Goal: Task Accomplishment & Management: Use online tool/utility

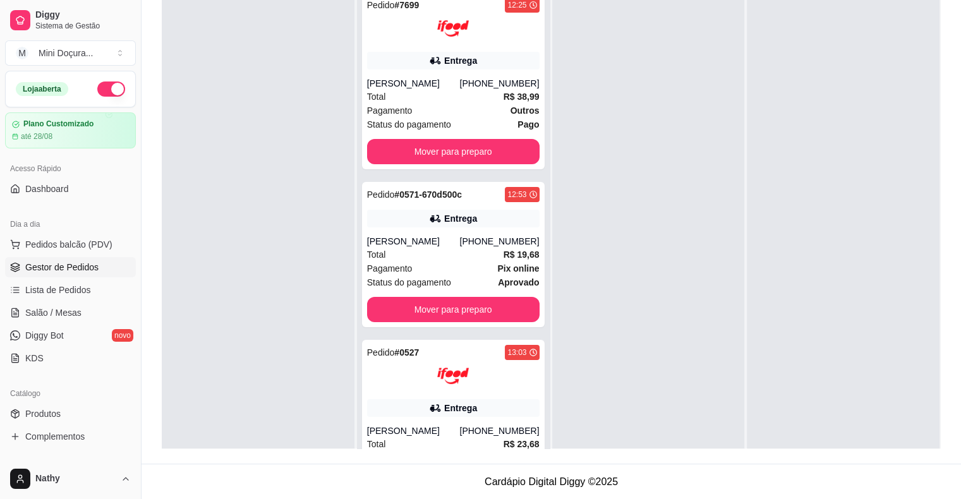
scroll to position [35, 0]
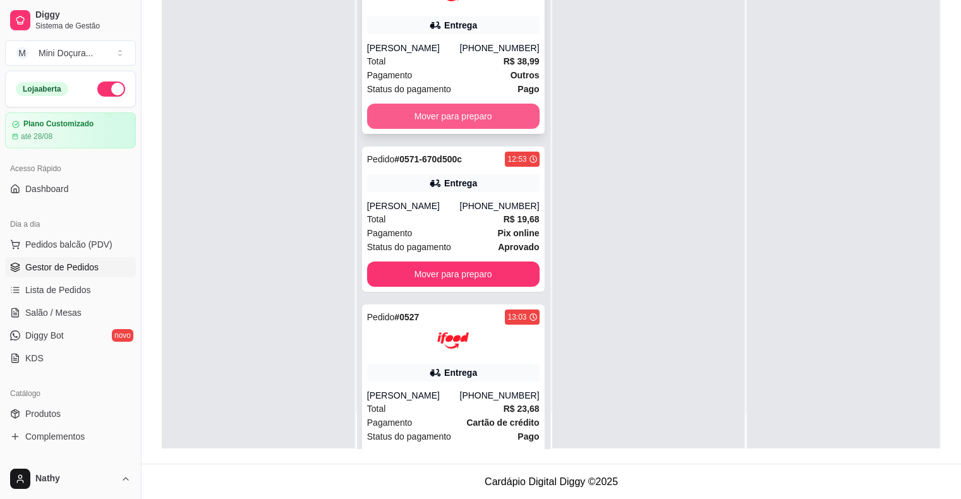
click at [428, 119] on button "Mover para preparo" at bounding box center [453, 116] width 173 height 25
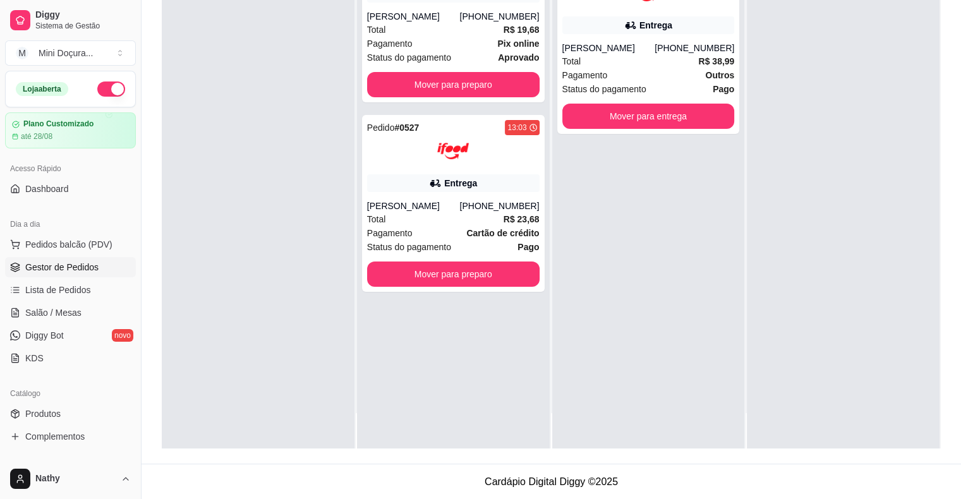
click at [430, 102] on div "Pedido # 0571-670d500c 12:53 Entrega [PERSON_NAME] [PHONE_NUMBER] Total R$ 19,6…" at bounding box center [453, 198] width 193 height 499
click at [432, 95] on button "Mover para preparo" at bounding box center [453, 85] width 167 height 25
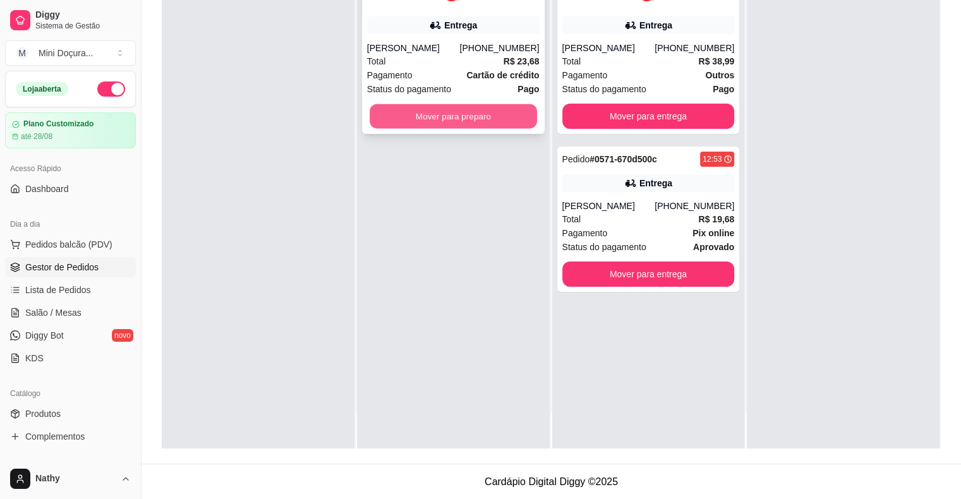
click at [445, 114] on button "Mover para preparo" at bounding box center [453, 116] width 167 height 25
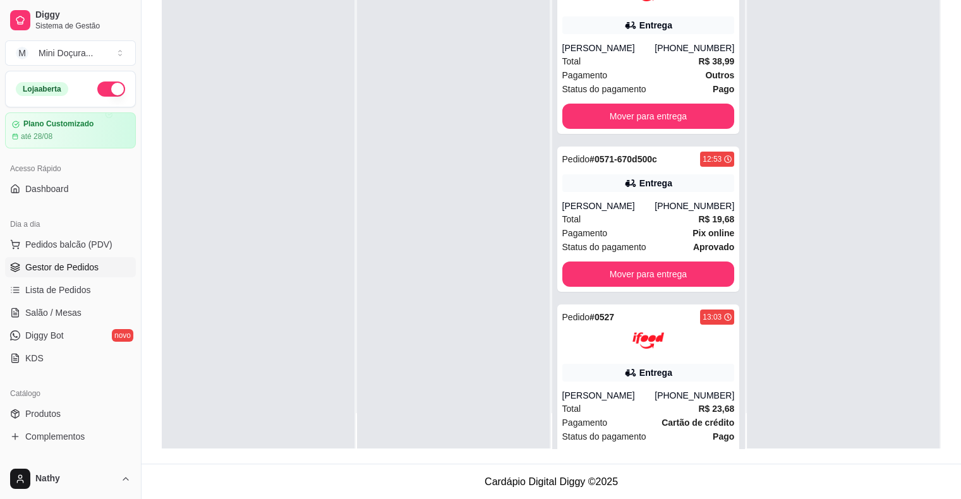
drag, startPoint x: 493, startPoint y: 21, endPoint x: 448, endPoint y: 69, distance: 65.3
click at [448, 69] on div at bounding box center [453, 198] width 193 height 499
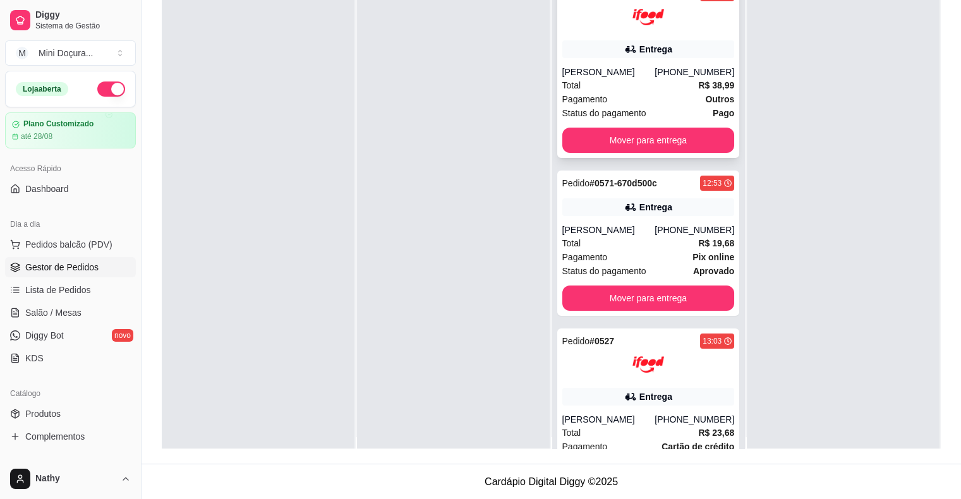
scroll to position [0, 0]
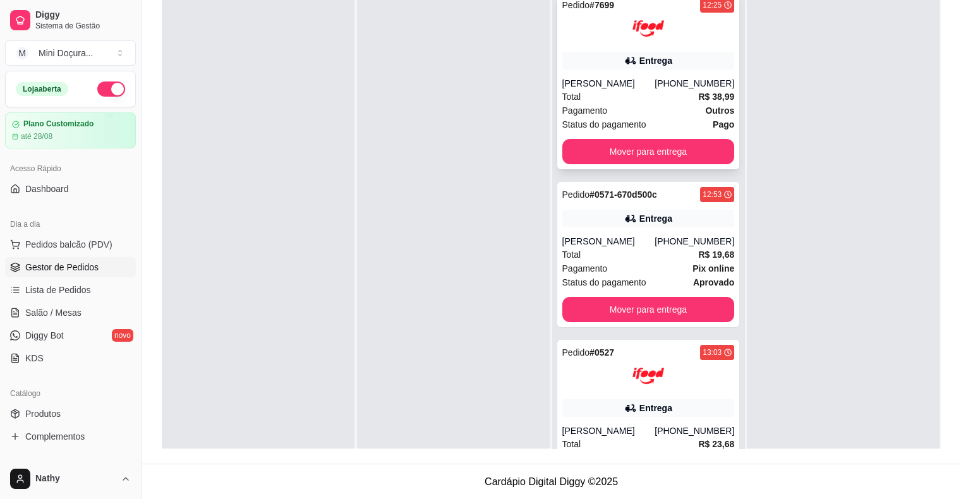
click at [631, 107] on div "Pagamento Outros" at bounding box center [648, 111] width 173 height 14
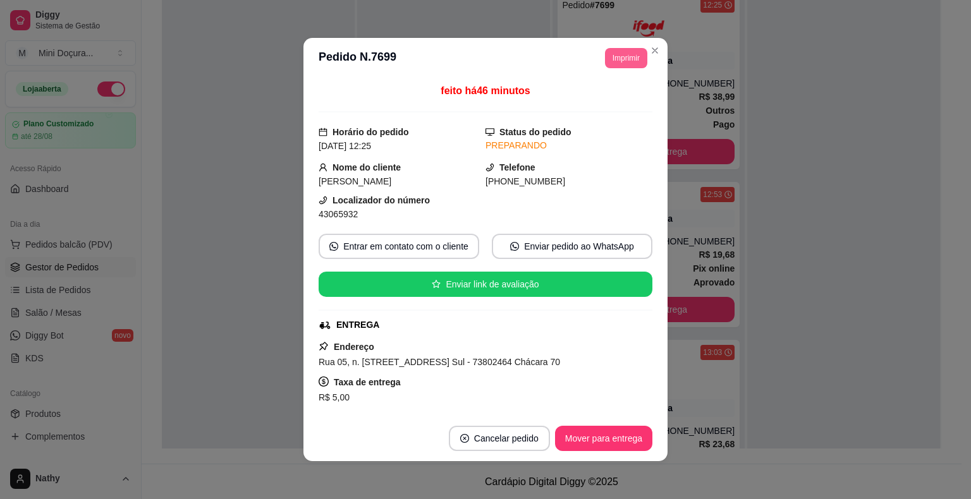
click at [632, 55] on button "Imprimir" at bounding box center [626, 58] width 42 height 20
click at [622, 104] on button "IMPRESSORA" at bounding box center [598, 103] width 92 height 20
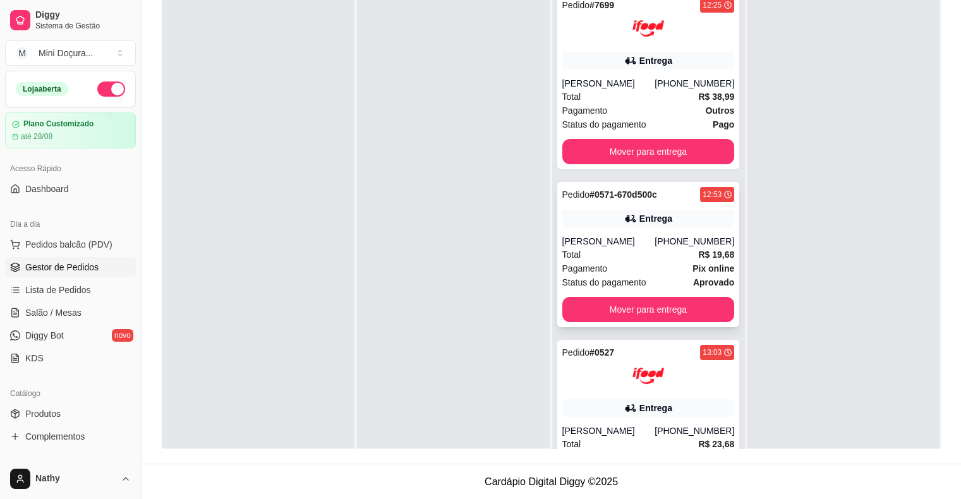
click at [698, 257] on strong "R$ 19,68" at bounding box center [716, 255] width 36 height 10
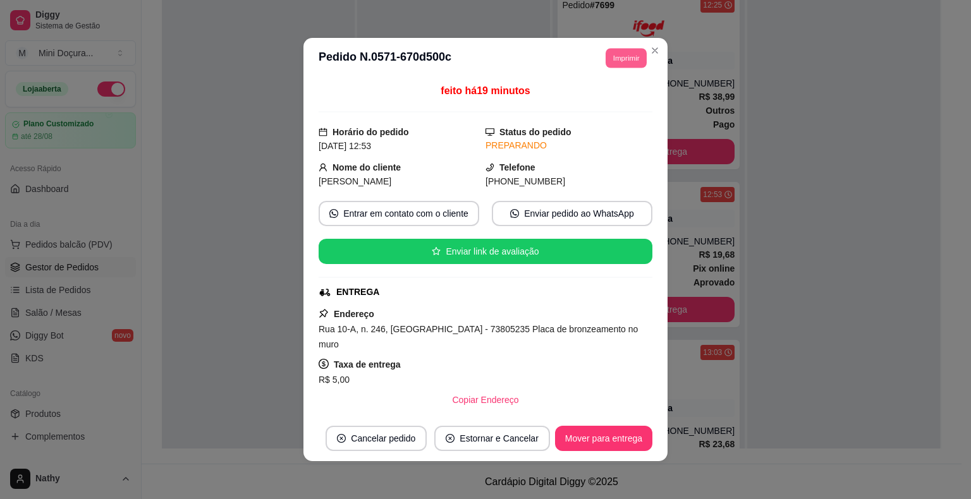
click at [607, 55] on button "Imprimir" at bounding box center [625, 58] width 41 height 20
click at [616, 105] on button "IMPRESSORA" at bounding box center [598, 103] width 92 height 20
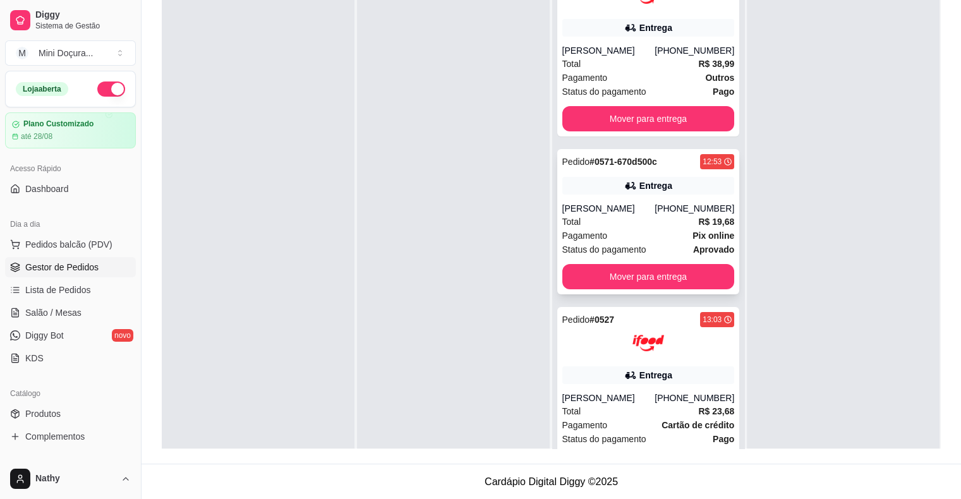
scroll to position [51, 0]
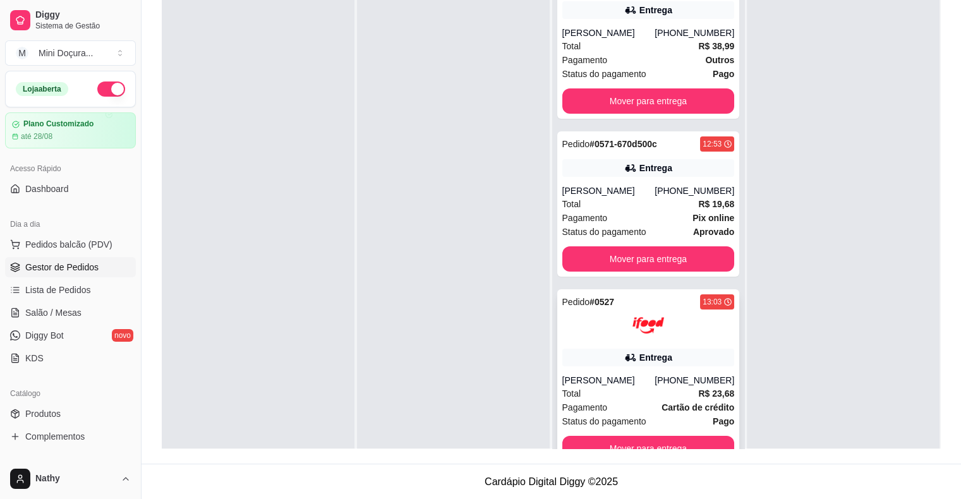
click at [663, 349] on div "Entrega" at bounding box center [648, 358] width 173 height 18
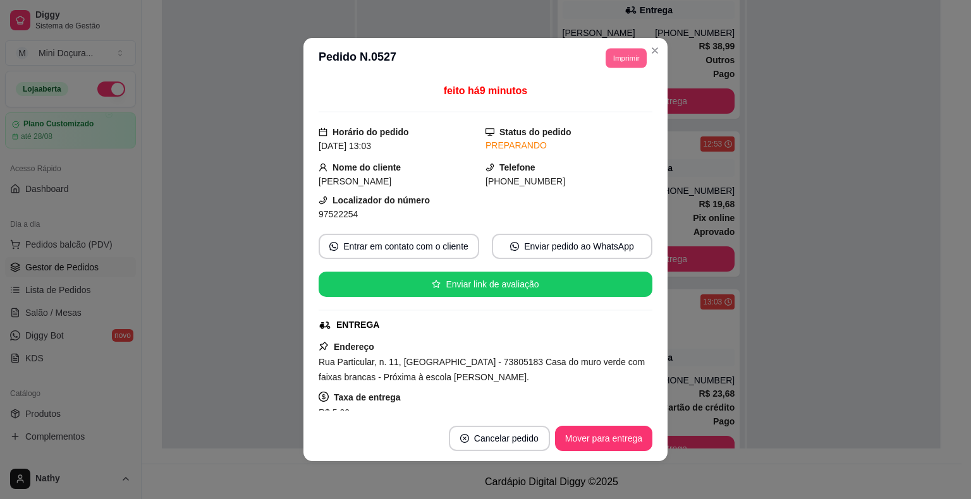
click at [623, 63] on button "Imprimir" at bounding box center [625, 58] width 41 height 20
click at [612, 110] on button "IMPRESSORA" at bounding box center [598, 103] width 92 height 20
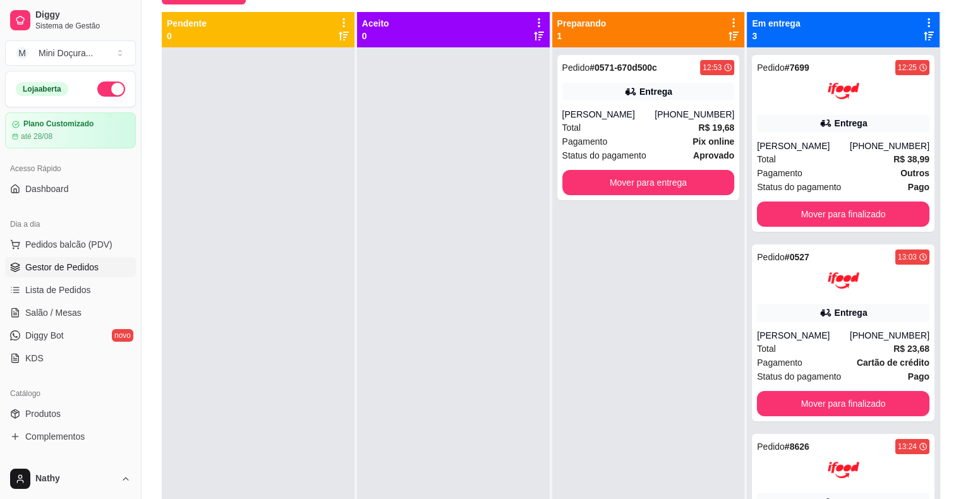
scroll to position [66, 0]
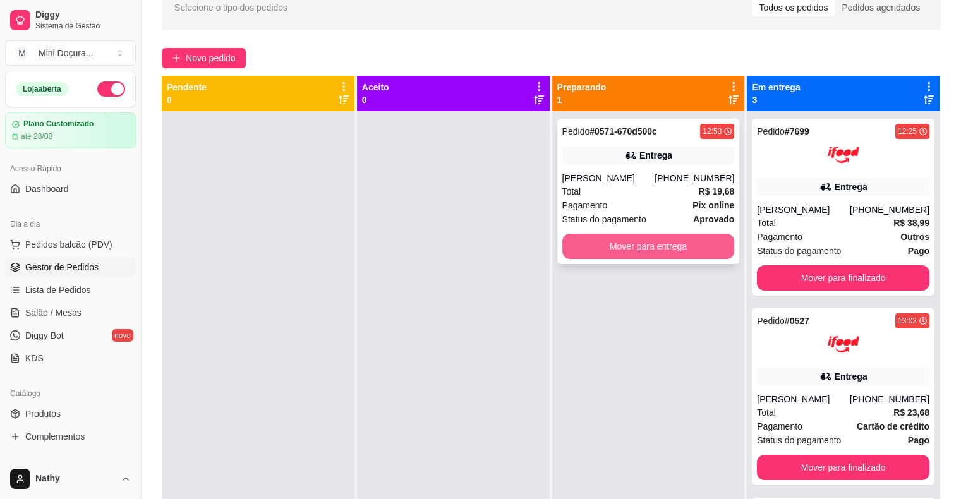
click at [635, 242] on button "Mover para entrega" at bounding box center [648, 246] width 173 height 25
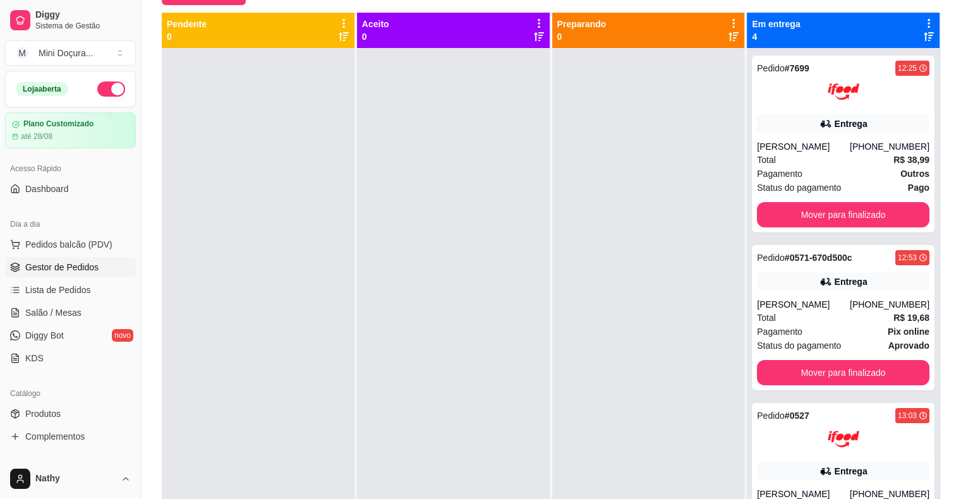
scroll to position [129, 0]
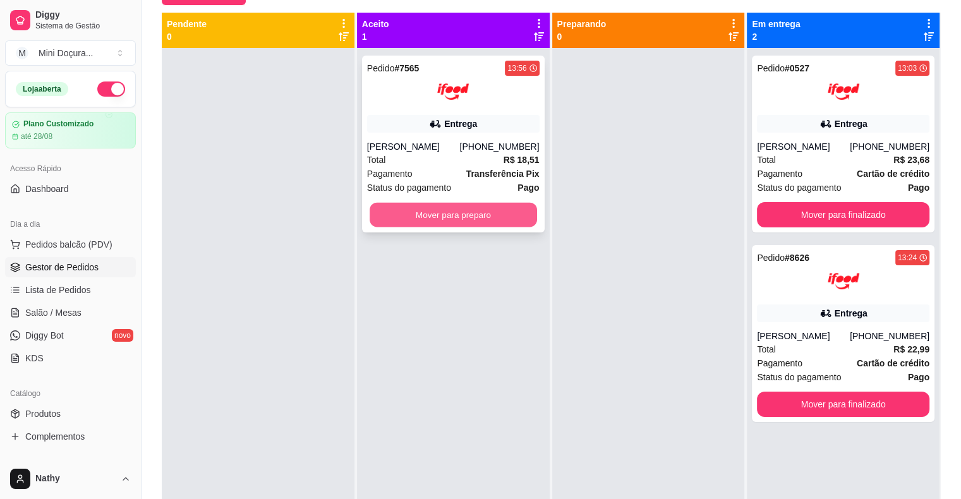
click at [453, 204] on button "Mover para preparo" at bounding box center [453, 215] width 167 height 25
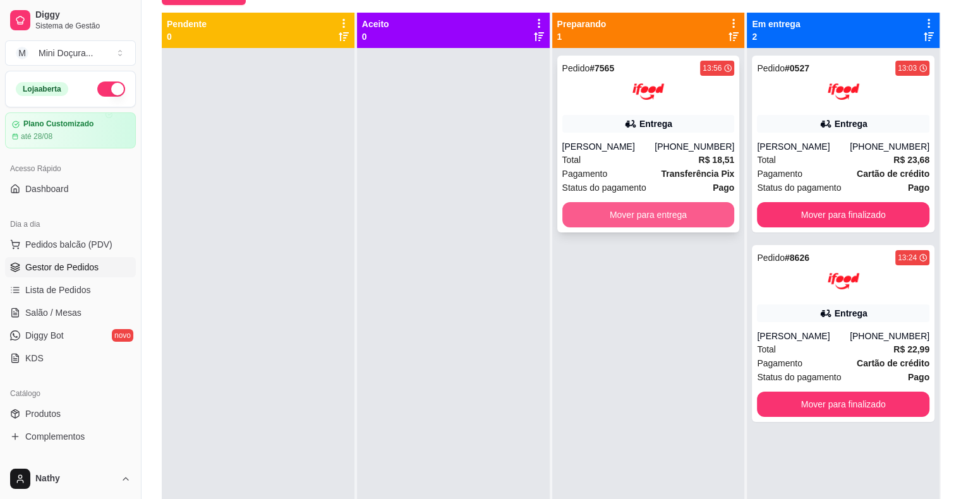
click at [597, 210] on button "Mover para entrega" at bounding box center [648, 214] width 173 height 25
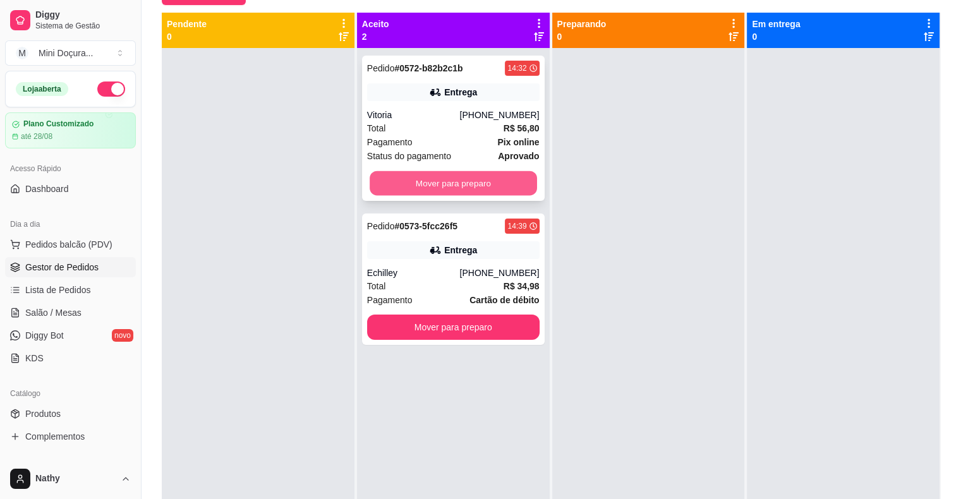
click at [534, 182] on div "Mover para preparo" at bounding box center [453, 183] width 173 height 25
click at [521, 185] on button "Mover para preparo" at bounding box center [453, 183] width 167 height 25
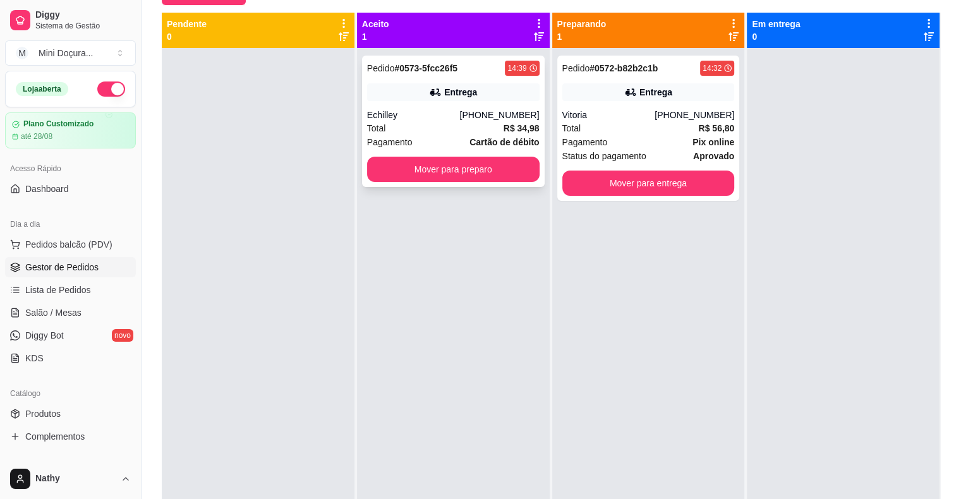
click at [490, 126] on div "Total R$ 34,98" at bounding box center [453, 128] width 173 height 14
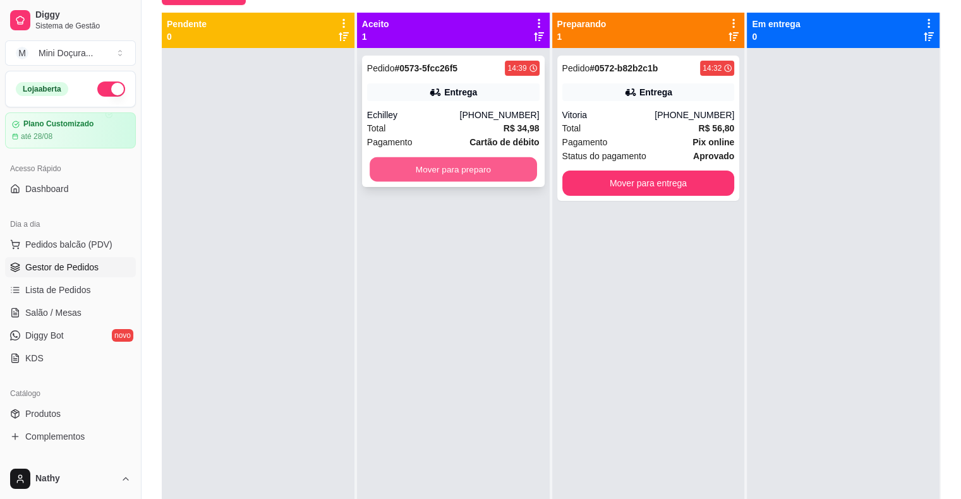
click at [500, 165] on button "Mover para preparo" at bounding box center [453, 169] width 167 height 25
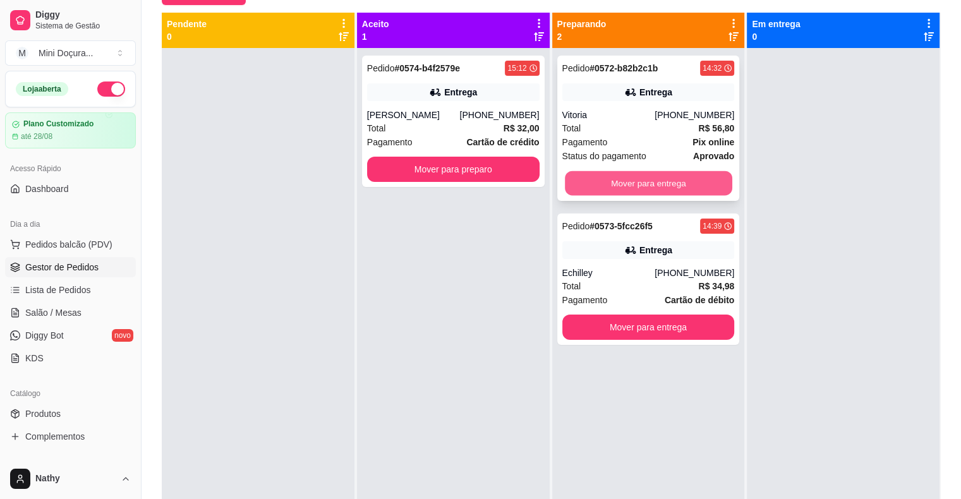
click at [683, 183] on button "Mover para entrega" at bounding box center [648, 183] width 167 height 25
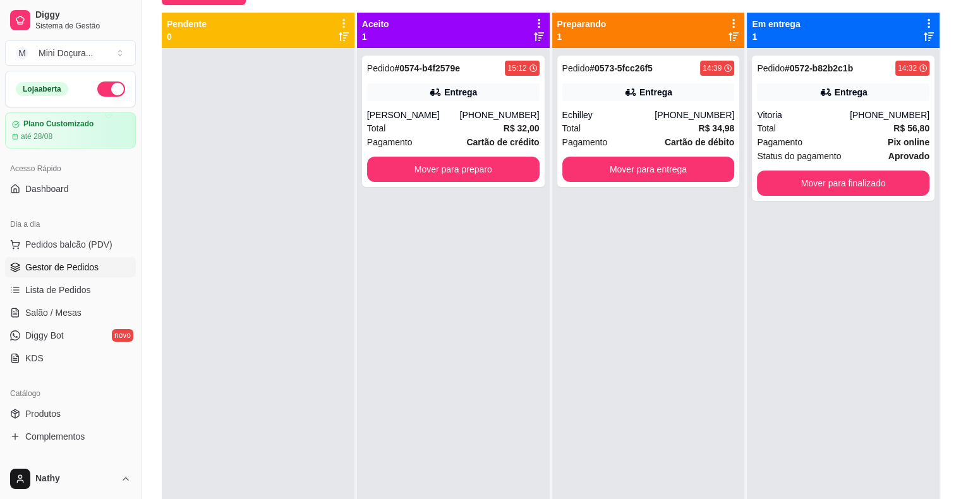
click at [682, 183] on div "Pedido # 0573-5fcc26f5 14:39 Entrega Echilley [PHONE_NUMBER] Total R$ 34,98 Pag…" at bounding box center [648, 121] width 183 height 131
click at [726, 159] on div "Mover para entrega" at bounding box center [648, 169] width 173 height 25
click at [684, 166] on button "Mover para entrega" at bounding box center [648, 169] width 167 height 25
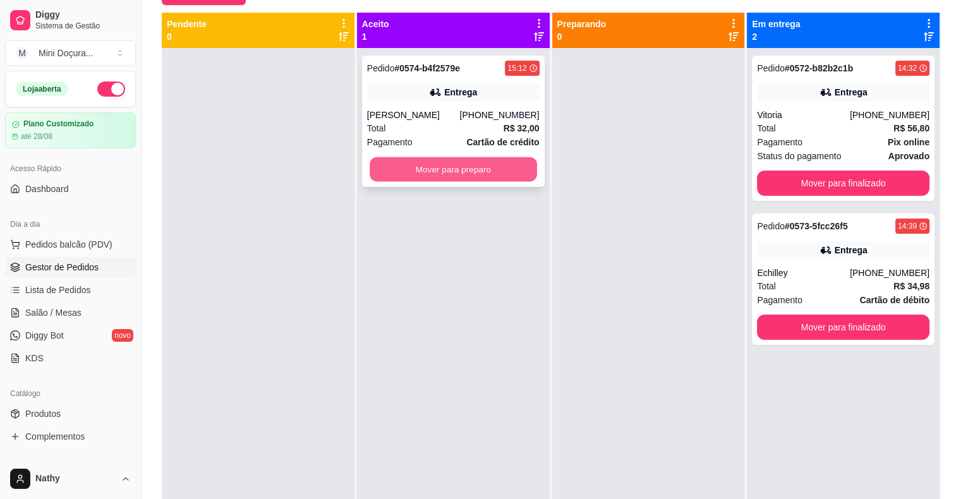
click at [516, 174] on button "Mover para preparo" at bounding box center [453, 169] width 167 height 25
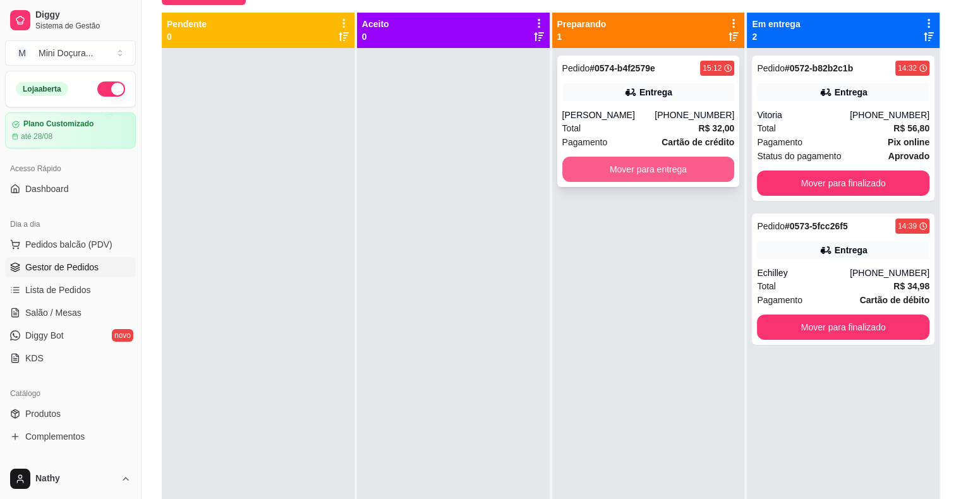
click at [708, 171] on button "Mover para entrega" at bounding box center [648, 169] width 173 height 25
